Goal: Find specific page/section: Find specific page/section

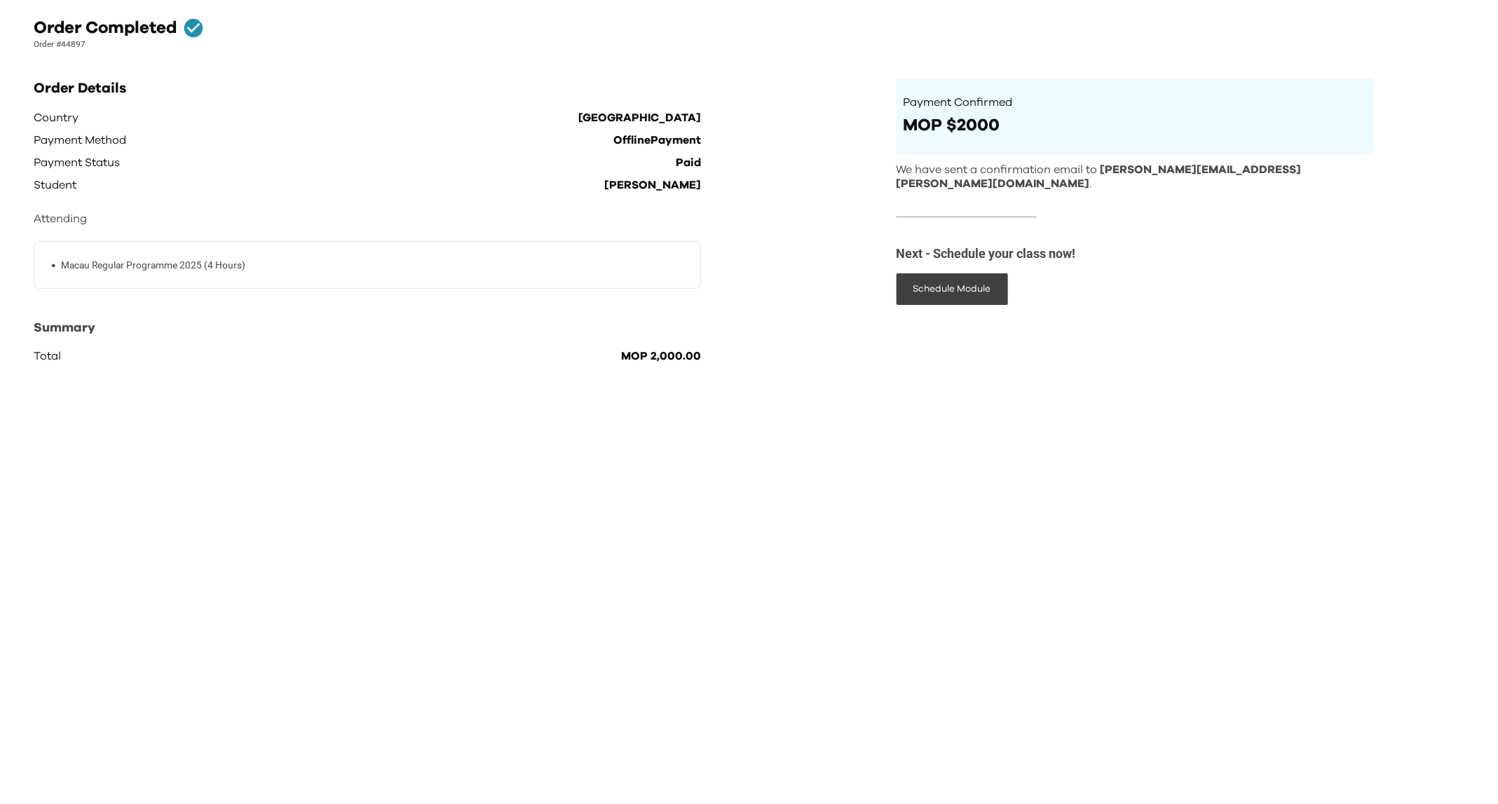
click at [116, 384] on html "Order Completed Order #44897 Order Details Country Macau Payment Method Offline…" at bounding box center [749, 192] width 1498 height 384
drag, startPoint x: 1098, startPoint y: 176, endPoint x: 1263, endPoint y: 170, distance: 165.6
click at [1263, 170] on p "We have sent a confirmation email to [PERSON_NAME][EMAIL_ADDRESS][PERSON_NAME][…" at bounding box center [1135, 177] width 477 height 29
copy p "[PERSON_NAME][EMAIL_ADDRESS][PERSON_NAME][DOMAIN_NAME] ."
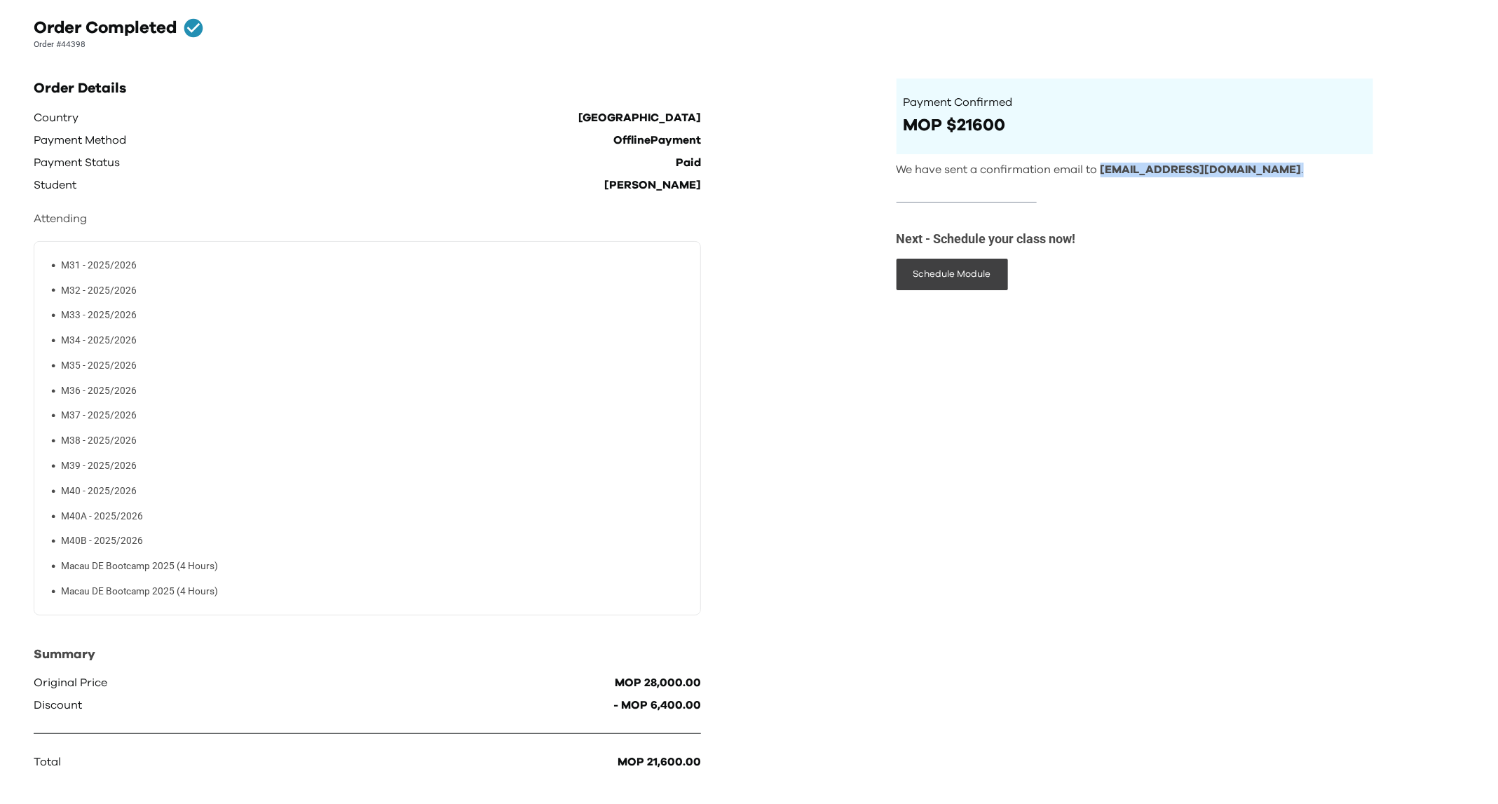
drag, startPoint x: 1258, startPoint y: 175, endPoint x: 1100, endPoint y: 170, distance: 158.5
click at [1100, 170] on p "We have sent a confirmation email to chengiengchao@gmail.com ." at bounding box center [1135, 170] width 477 height 15
copy p "chengiengchao@gmail.com ."
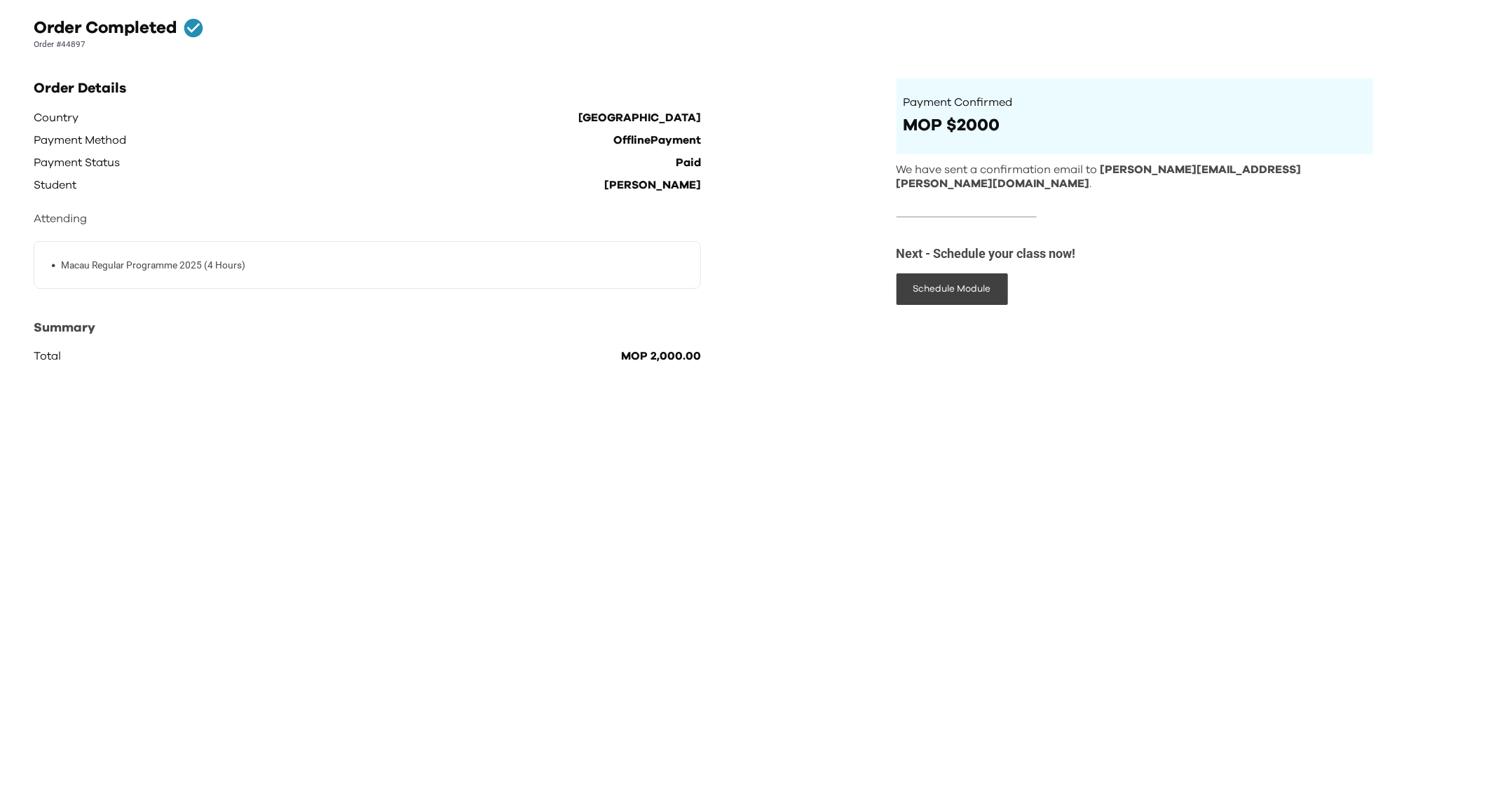
click at [533, 384] on html "Order Completed Order #44897 Order Details Country Macau Payment Method Offline…" at bounding box center [749, 192] width 1498 height 384
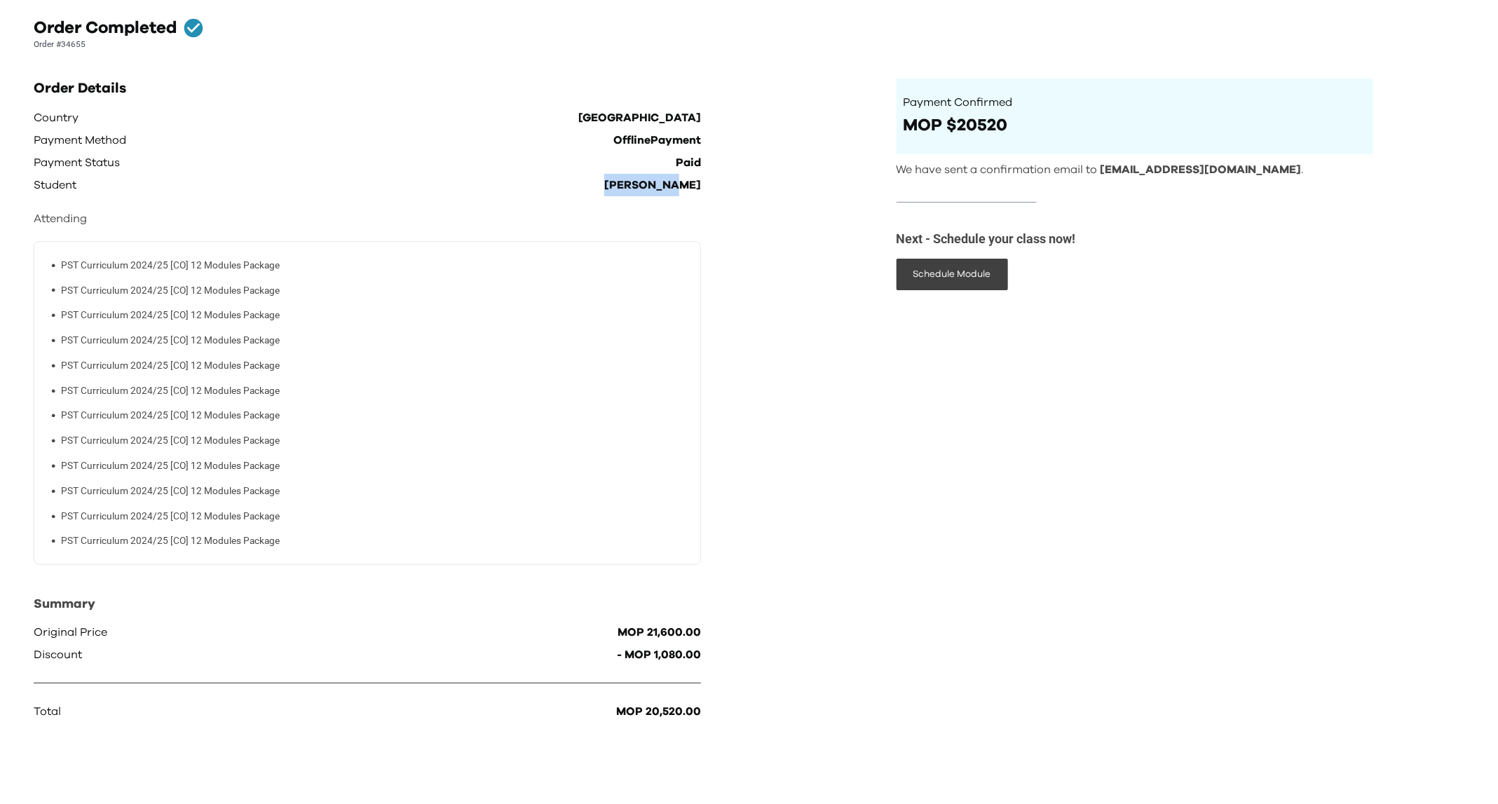
drag, startPoint x: 641, startPoint y: 184, endPoint x: 690, endPoint y: 183, distance: 49.1
click at [715, 191] on div "Order Details Country Macau Payment Method OfflinePayment Payment Status Paid S…" at bounding box center [451, 401] width 835 height 645
copy p "[PERSON_NAME]"
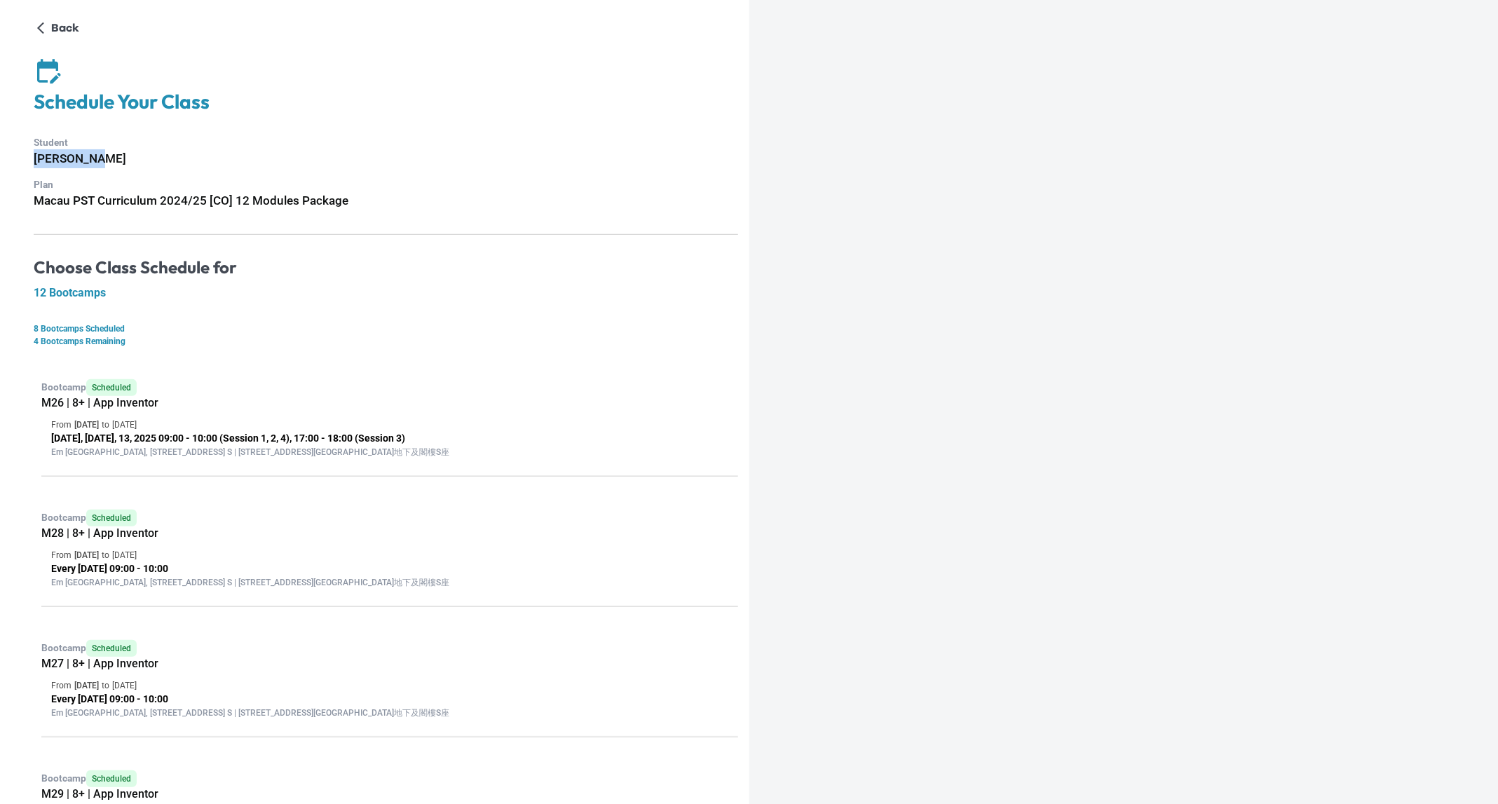
drag, startPoint x: 95, startPoint y: 155, endPoint x: 24, endPoint y: 156, distance: 71.5
copy h6 "[PERSON_NAME]"
